Goal: Transaction & Acquisition: Download file/media

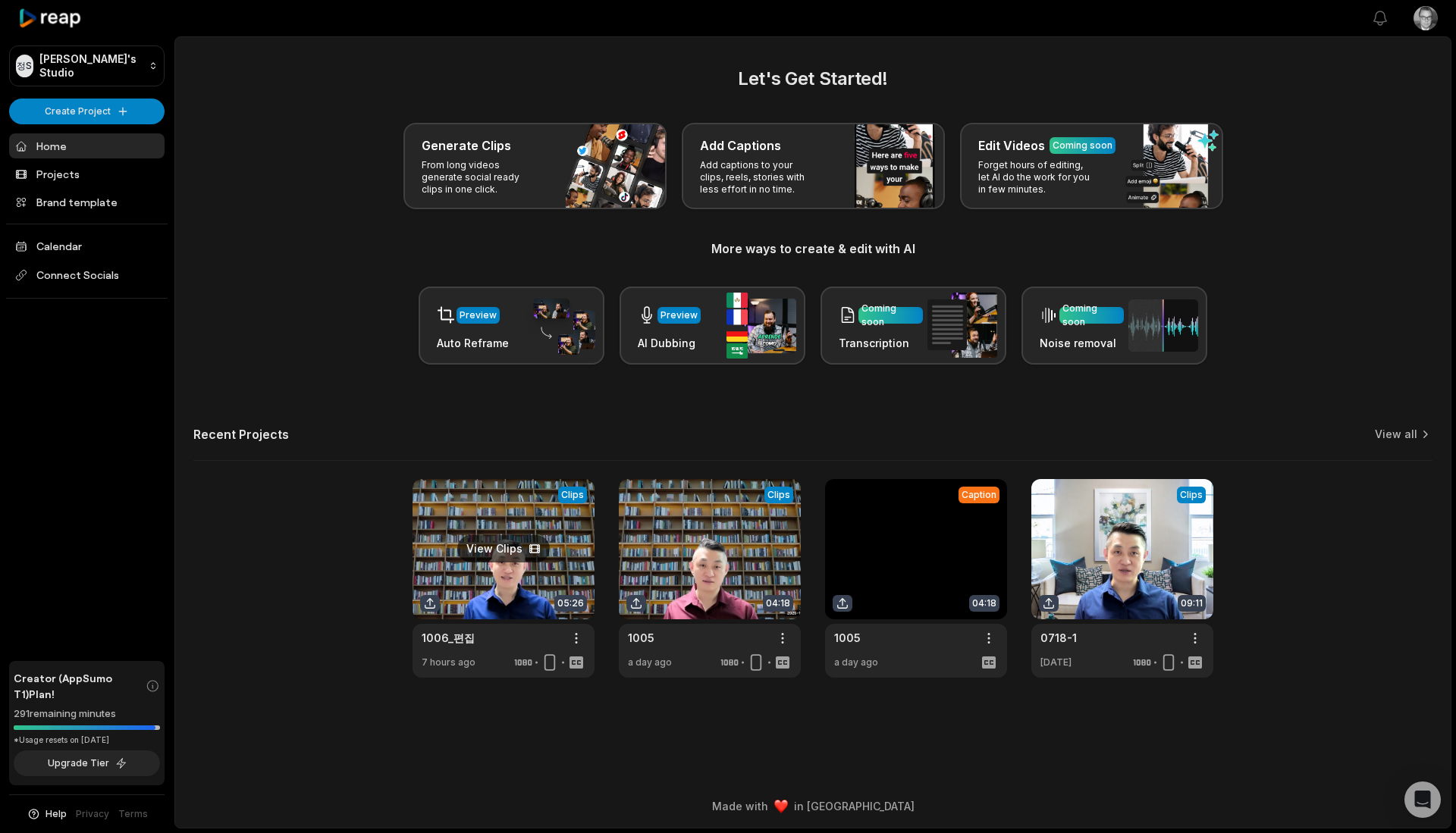
click at [493, 546] on link at bounding box center [503, 578] width 182 height 199
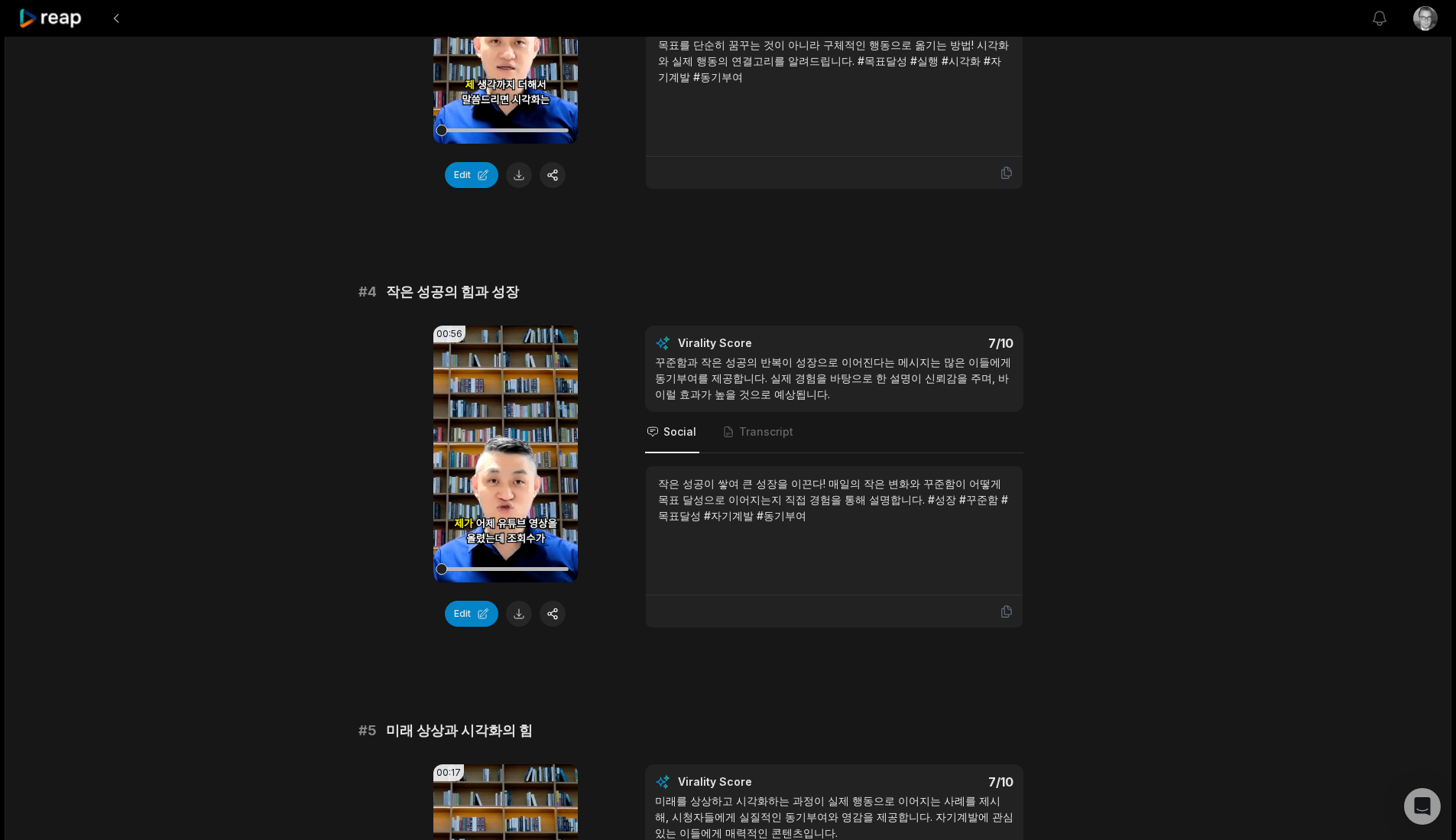
scroll to position [1529, 0]
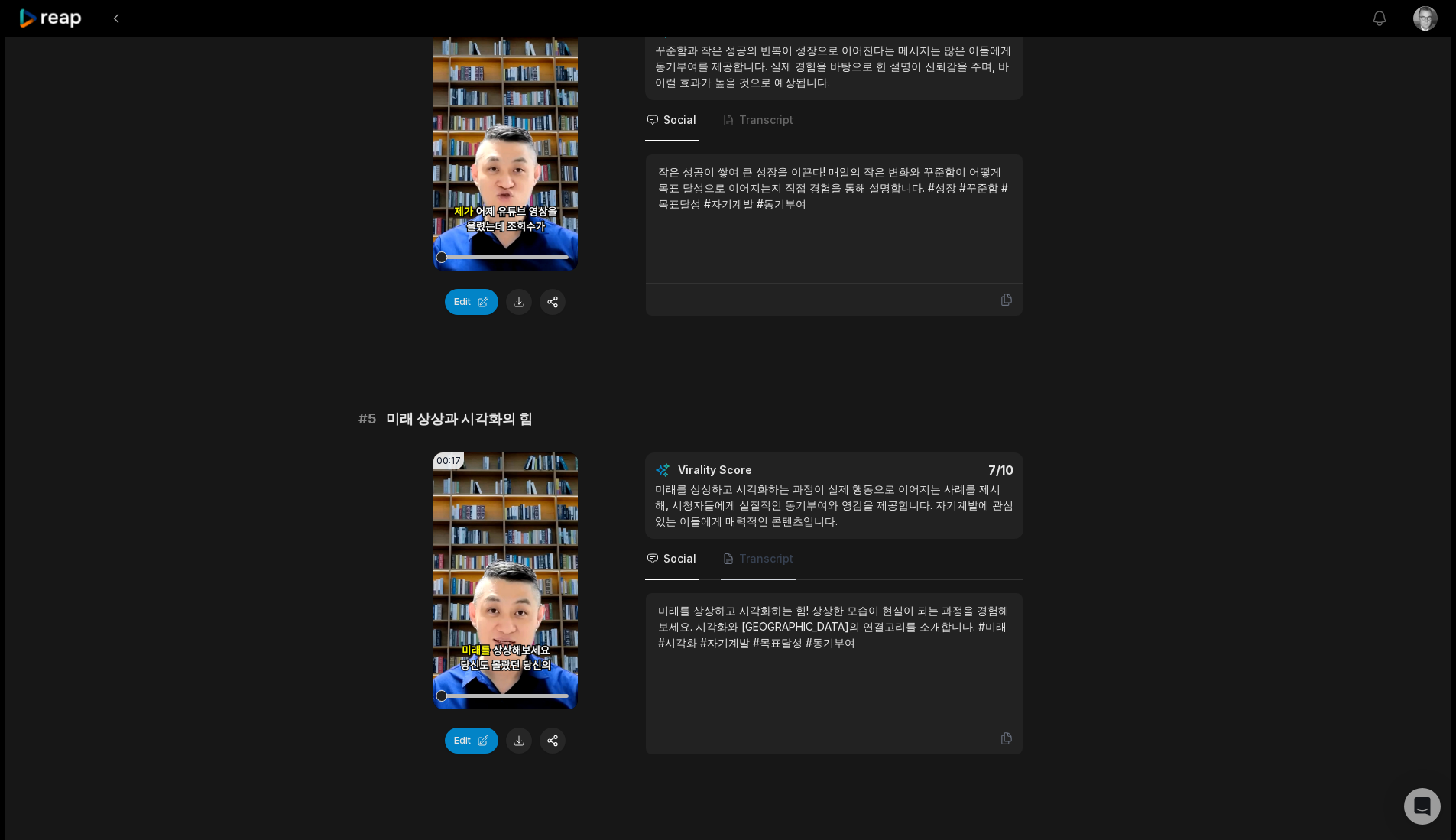
click at [764, 566] on span "Transcript" at bounding box center [766, 559] width 54 height 16
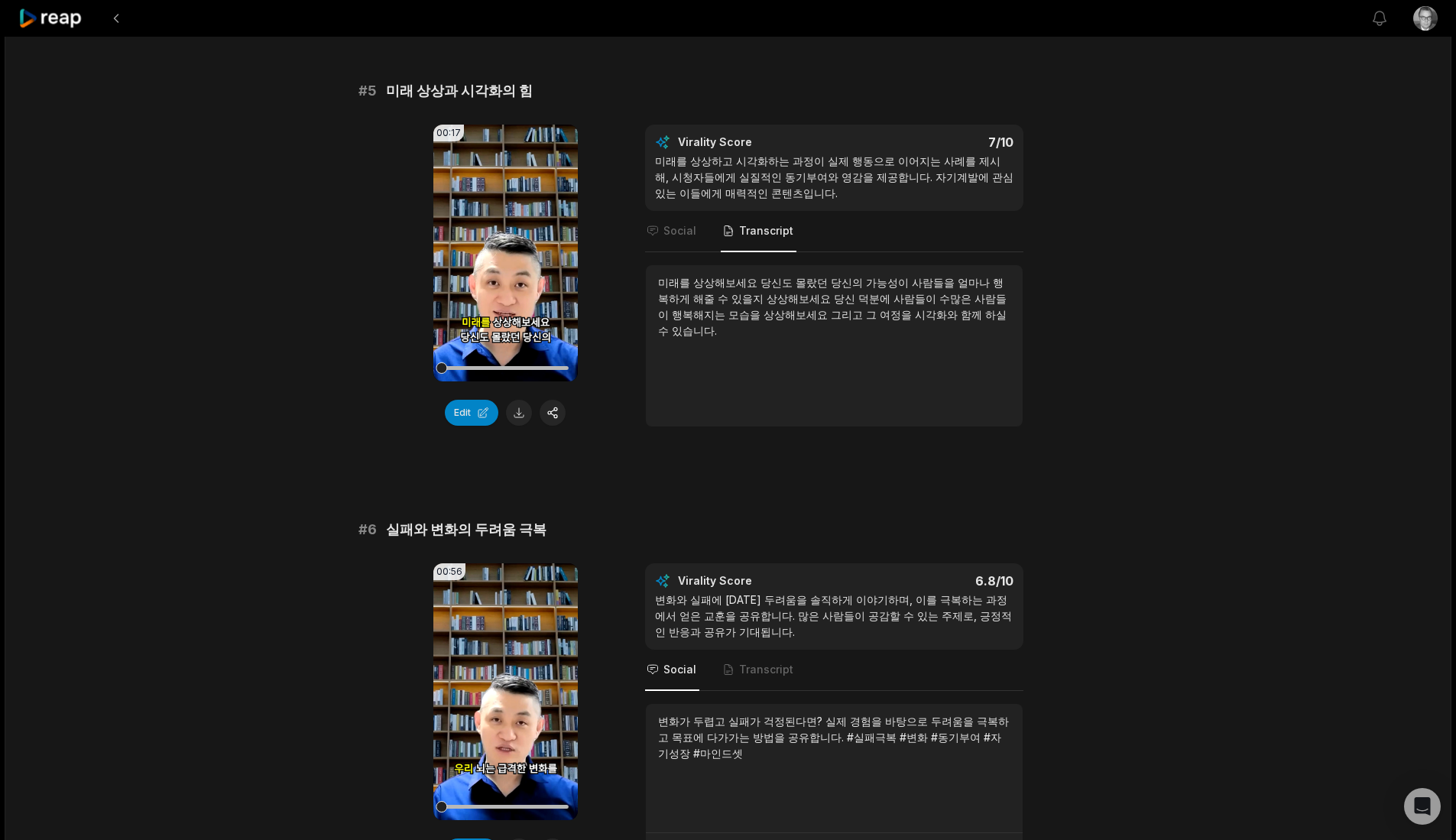
scroll to position [2112, 0]
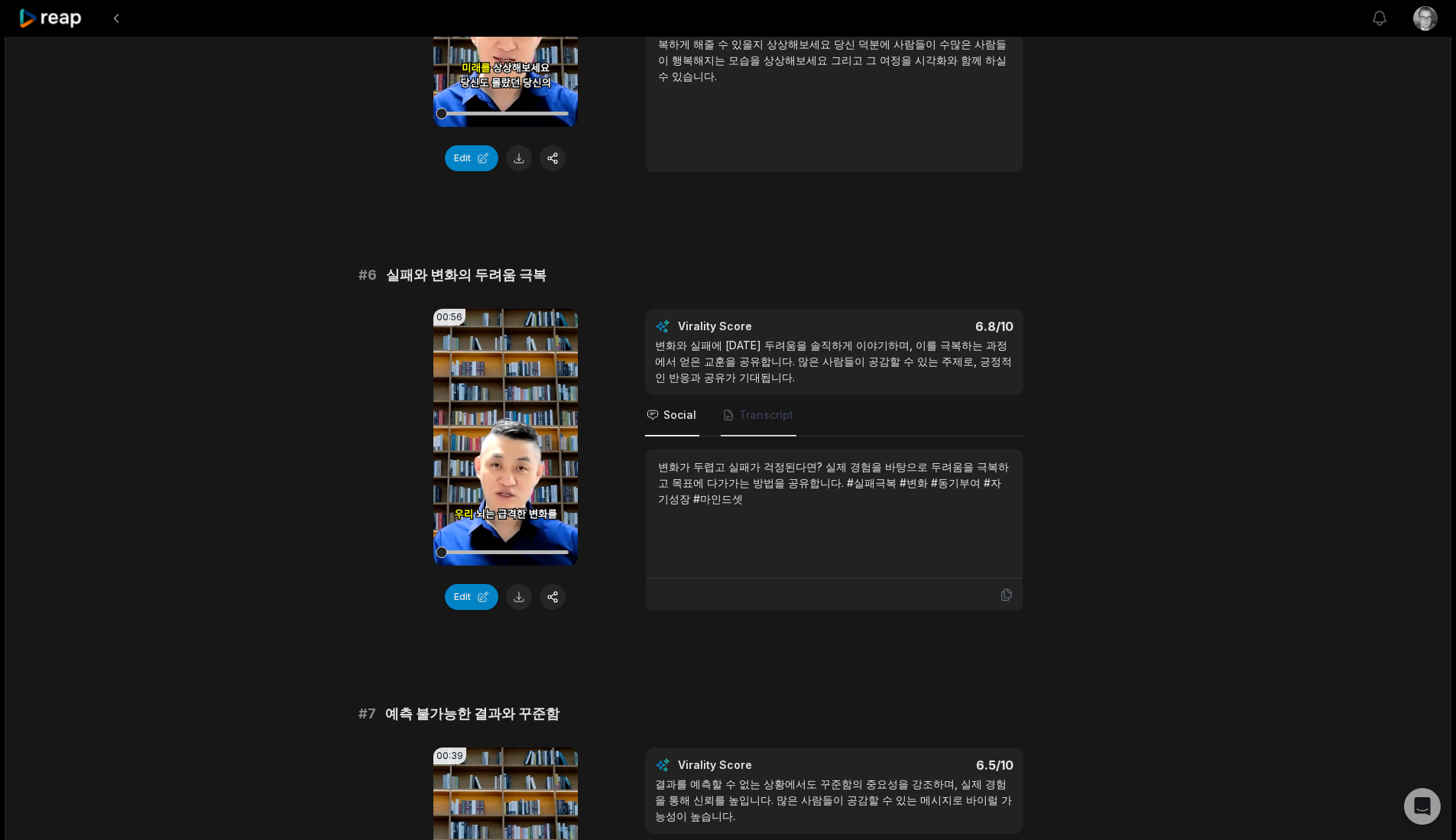
click at [749, 420] on span "Transcript" at bounding box center [766, 415] width 54 height 16
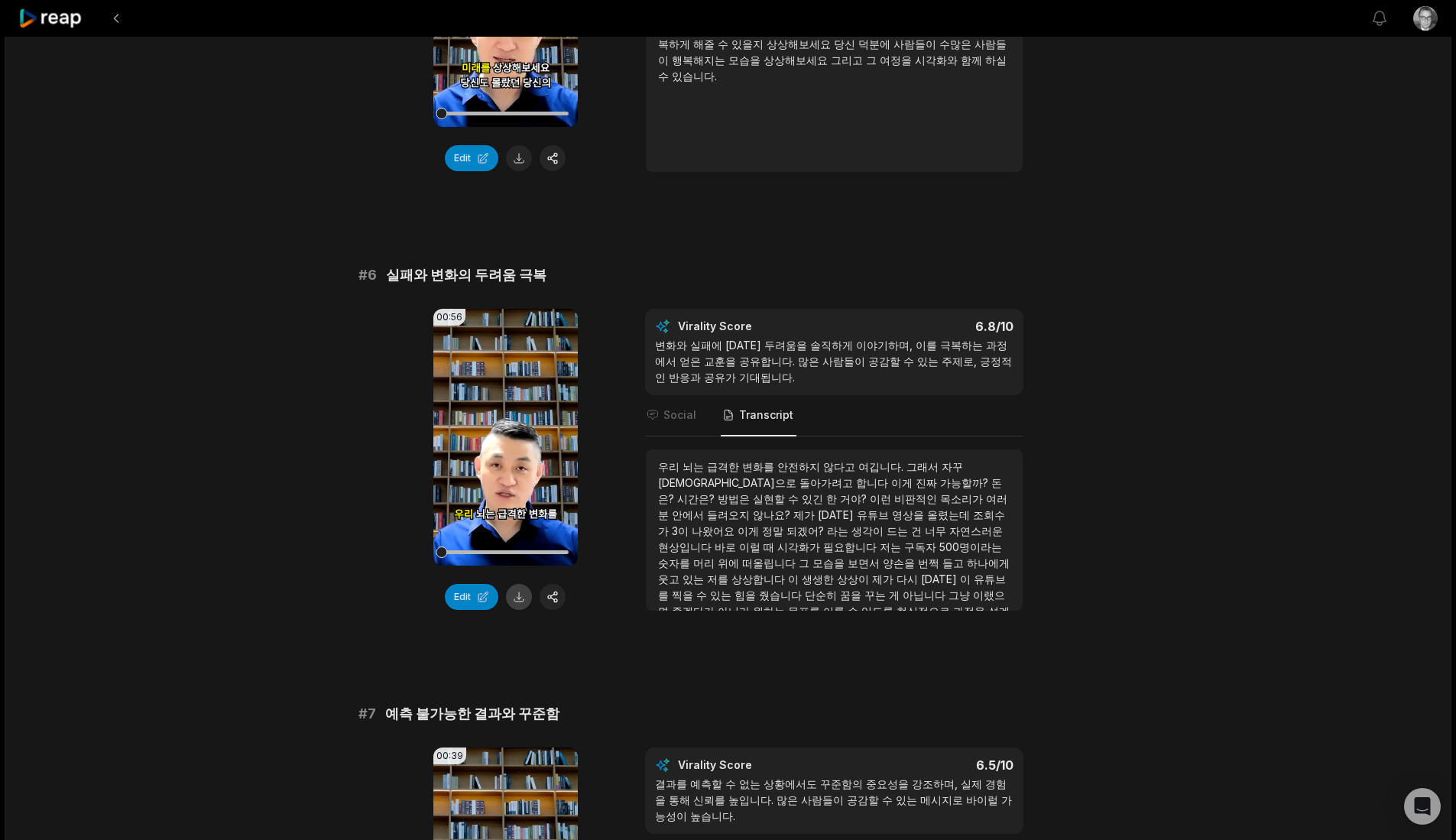
click at [513, 597] on button at bounding box center [519, 597] width 26 height 26
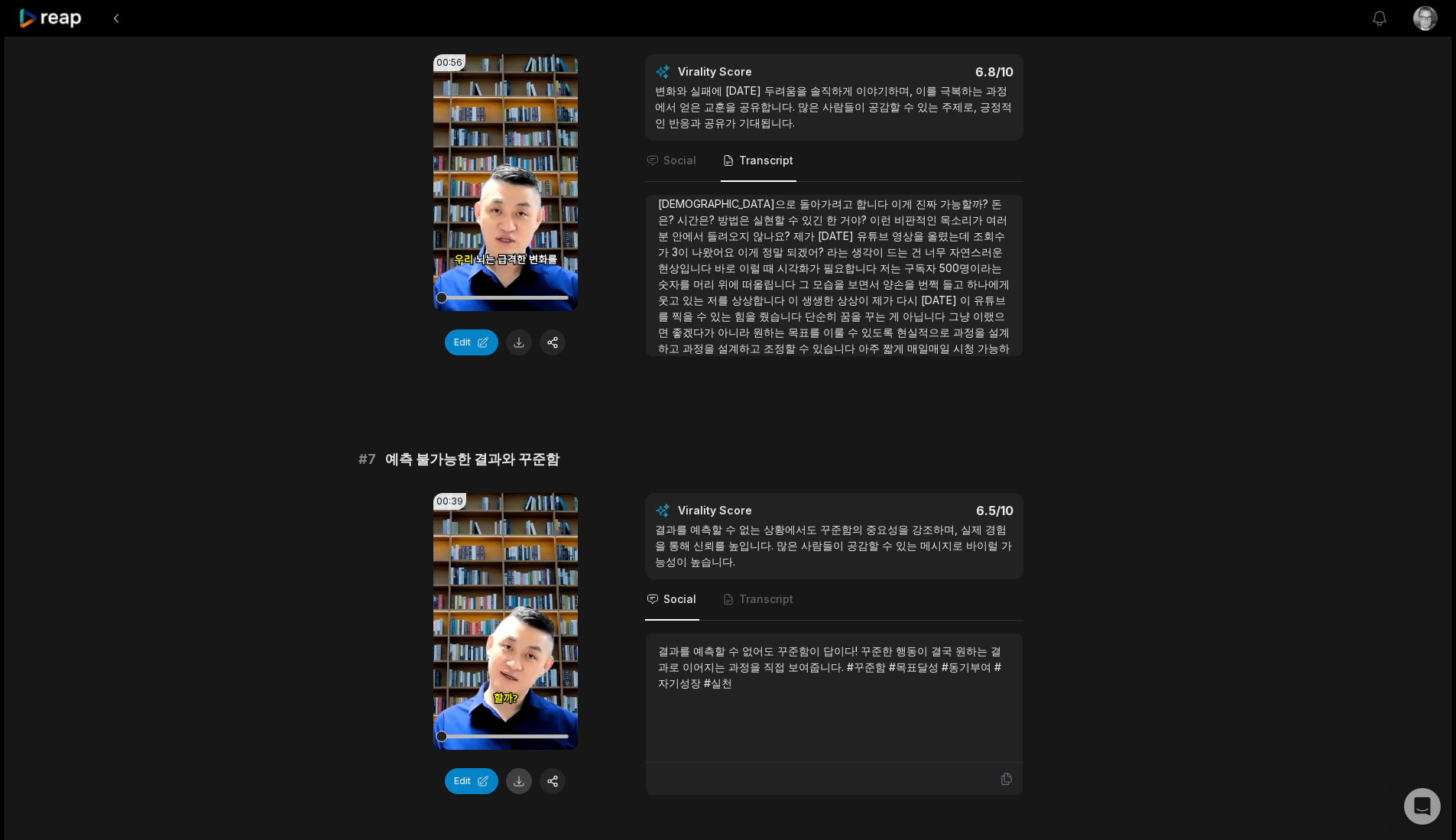
click at [529, 780] on button at bounding box center [519, 781] width 26 height 26
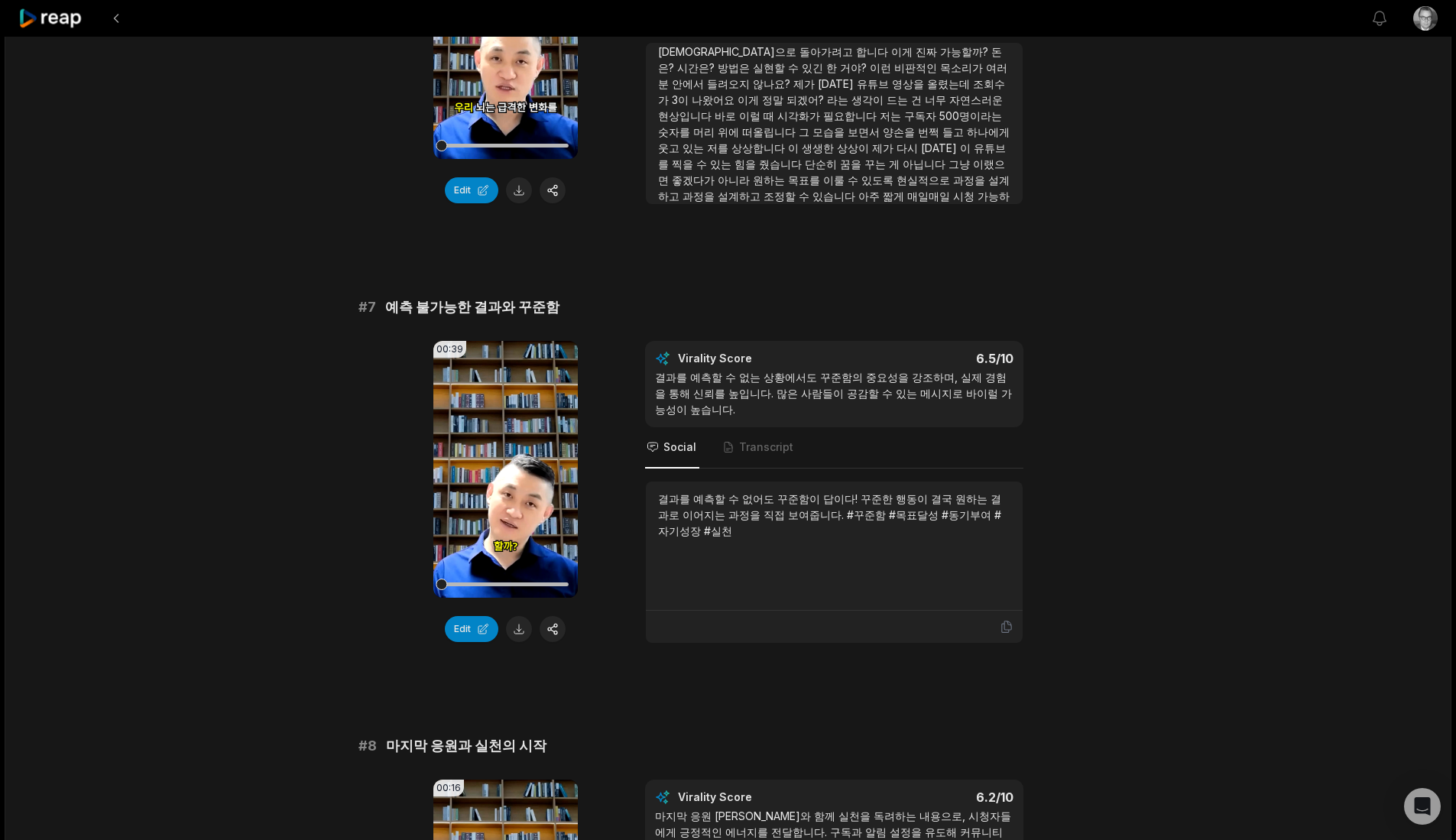
scroll to position [2876, 0]
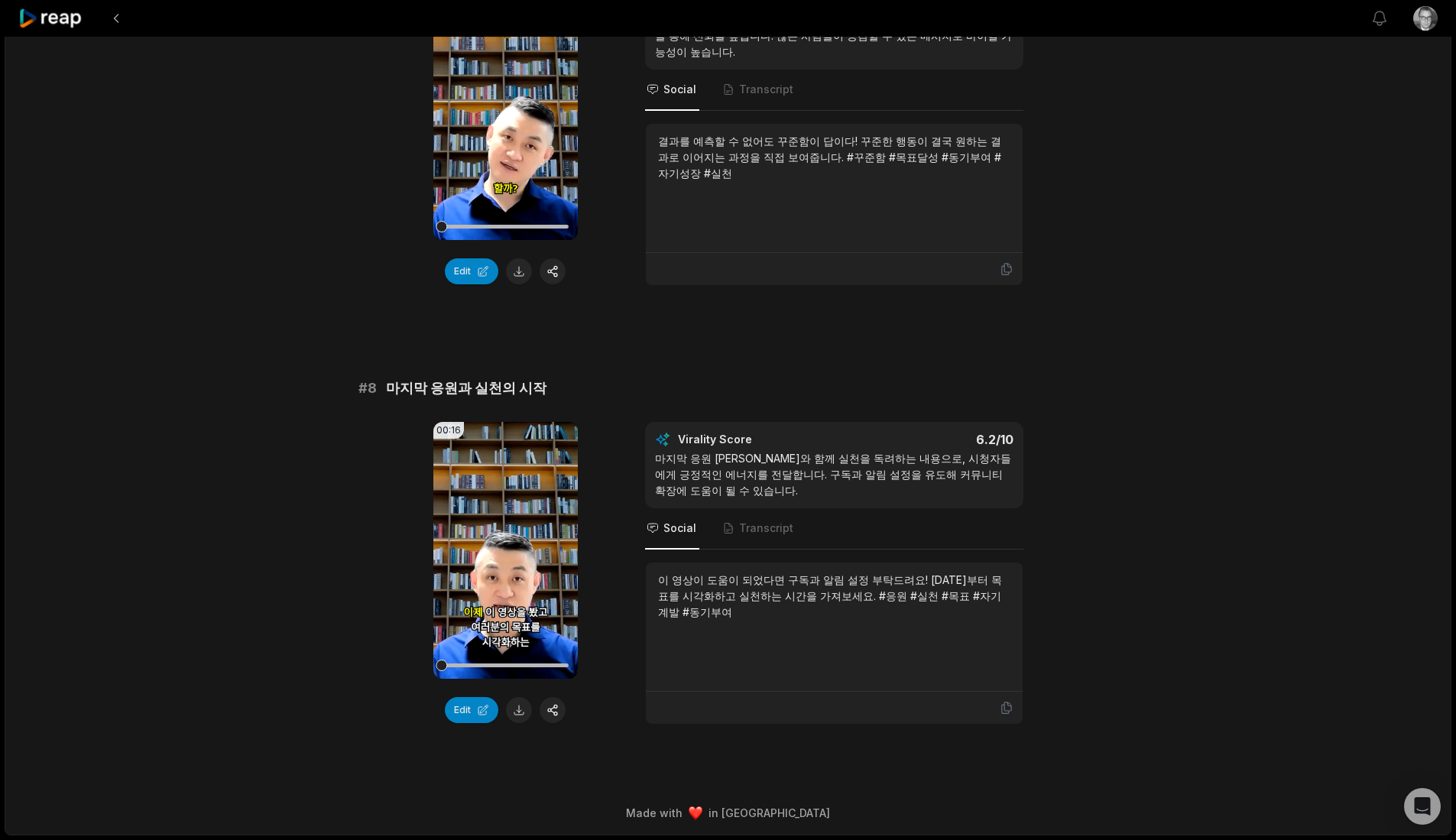
click at [794, 525] on nav "Social Transcript" at bounding box center [834, 529] width 379 height 41
click at [785, 526] on span "Transcript" at bounding box center [766, 528] width 54 height 16
